Goal: Task Accomplishment & Management: Use online tool/utility

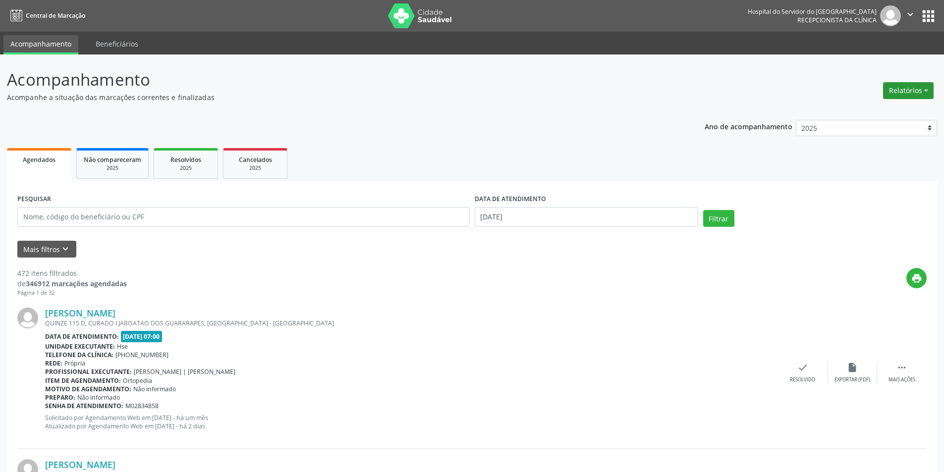
click at [896, 98] on button "Relatórios" at bounding box center [908, 90] width 51 height 17
click at [880, 112] on link "Agendamentos" at bounding box center [881, 112] width 107 height 14
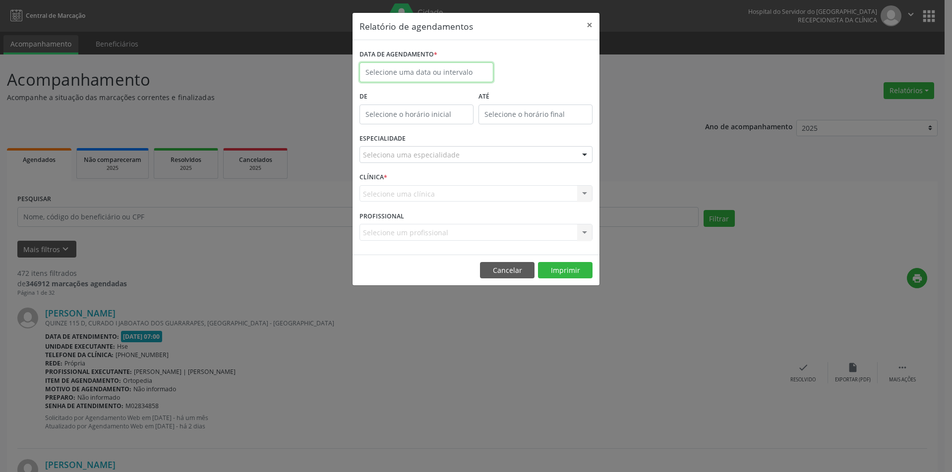
click at [442, 69] on input "text" at bounding box center [426, 72] width 134 height 20
click at [456, 120] on span "4" at bounding box center [457, 124] width 19 height 19
type input "[DATE]"
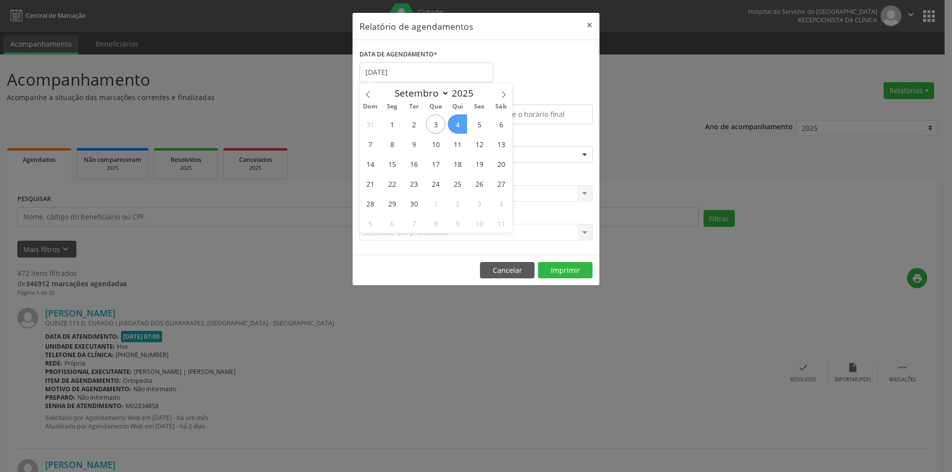
click at [456, 120] on span "4" at bounding box center [457, 124] width 19 height 19
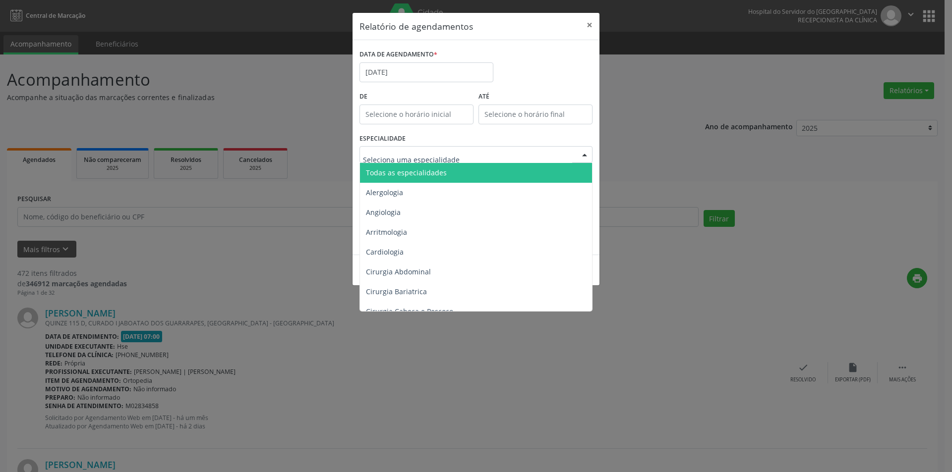
drag, startPoint x: 444, startPoint y: 174, endPoint x: 446, endPoint y: 182, distance: 8.8
click at [444, 174] on span "Todas as especialidades" at bounding box center [476, 173] width 233 height 20
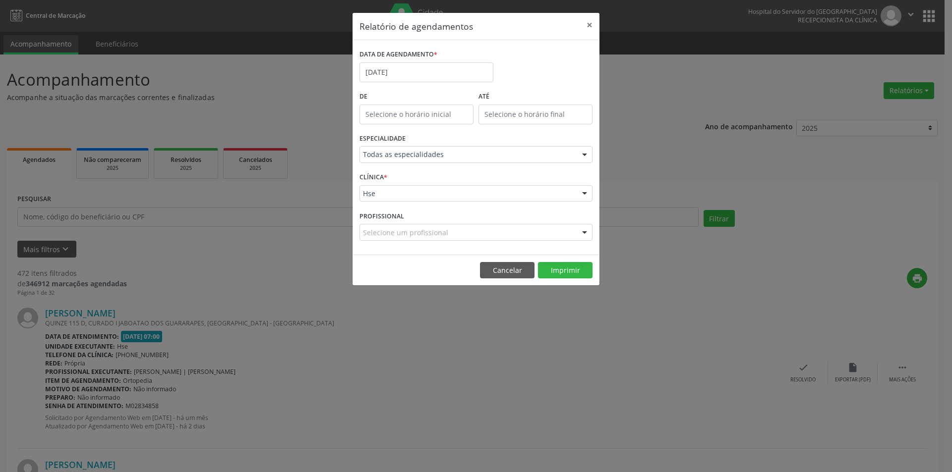
click at [453, 187] on div "Hse" at bounding box center [475, 193] width 233 height 17
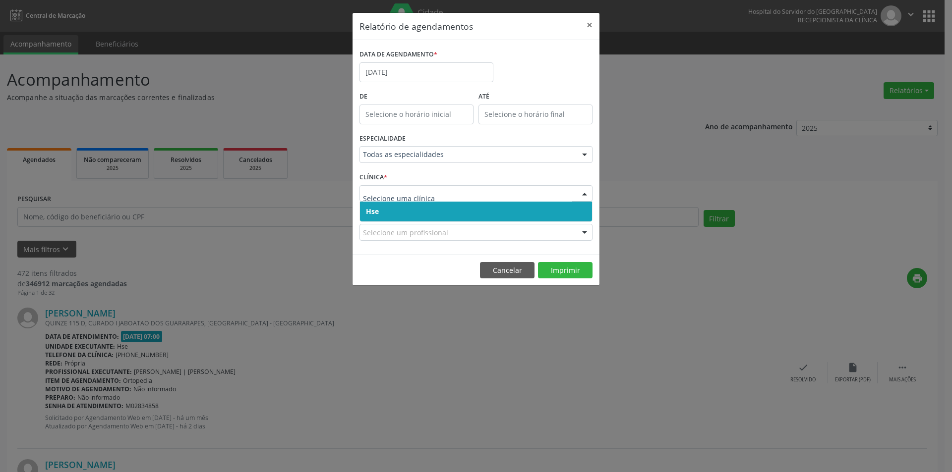
click at [454, 209] on span "Hse" at bounding box center [476, 212] width 232 height 20
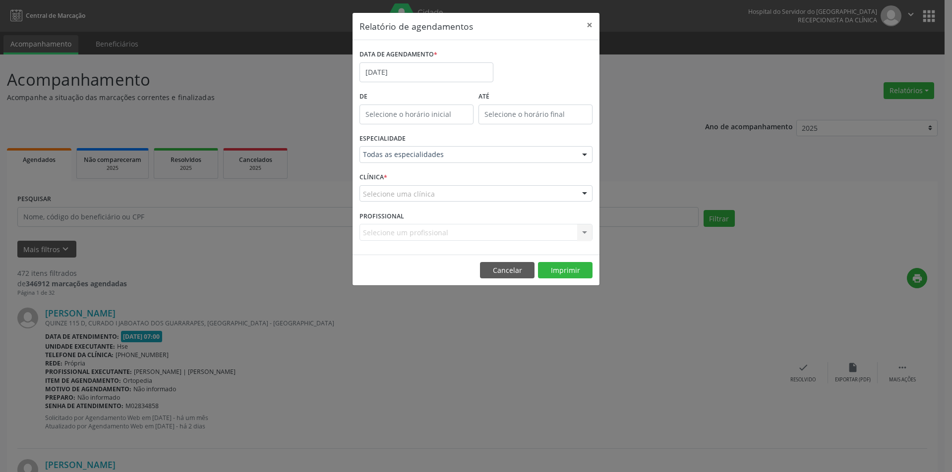
click at [456, 187] on div "Selecione uma clínica" at bounding box center [475, 193] width 233 height 17
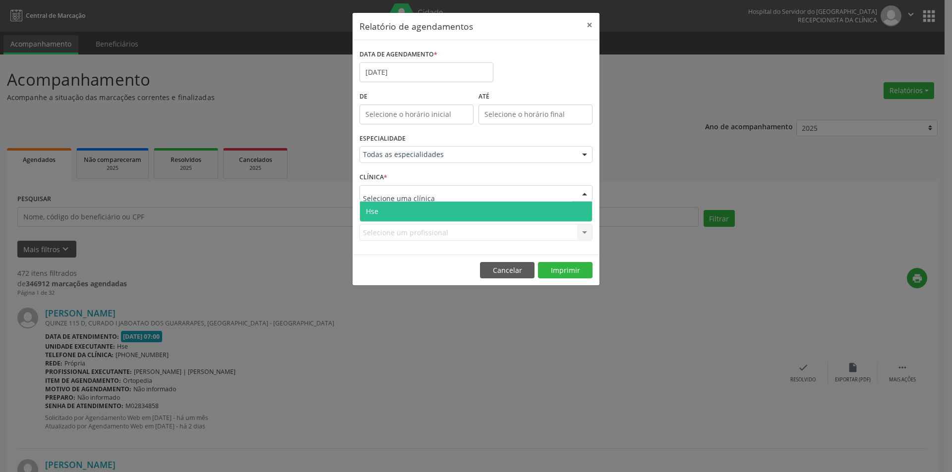
click at [452, 213] on span "Hse" at bounding box center [476, 212] width 232 height 20
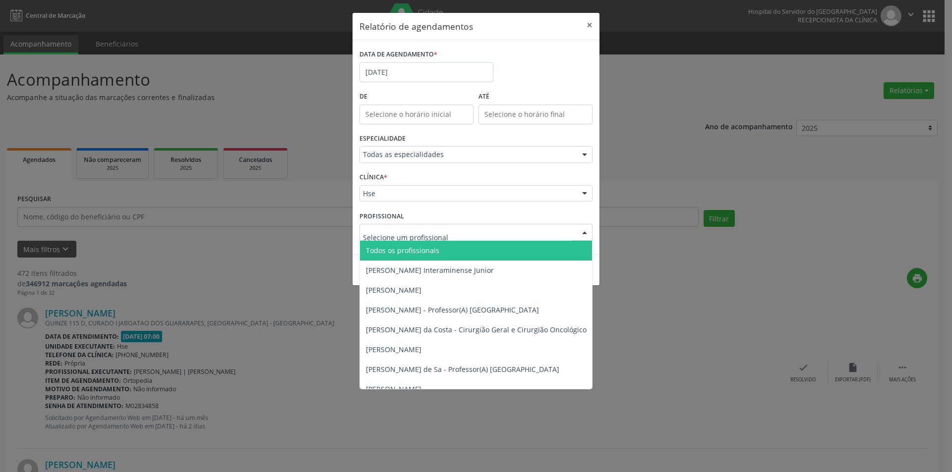
click at [472, 233] on div at bounding box center [475, 232] width 233 height 17
click at [455, 252] on span "Todos os profissionais" at bounding box center [527, 251] width 334 height 20
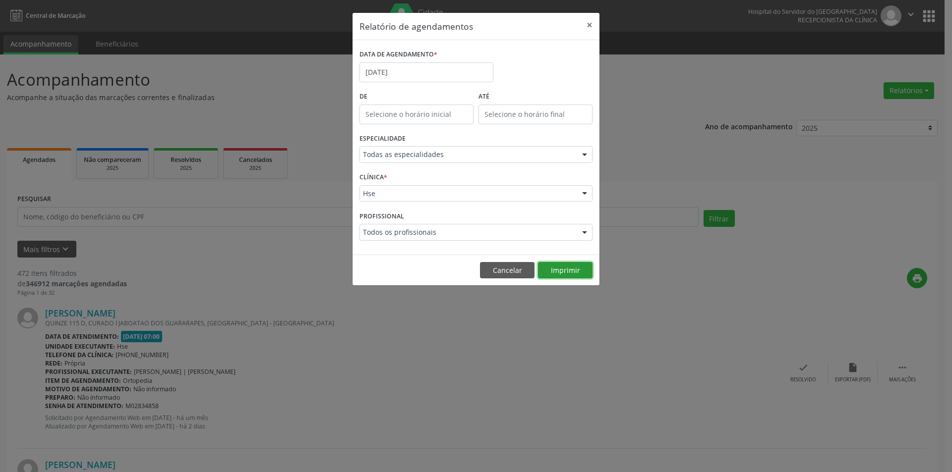
click at [562, 264] on button "Imprimir" at bounding box center [565, 270] width 55 height 17
